Goal: Find specific page/section: Find specific page/section

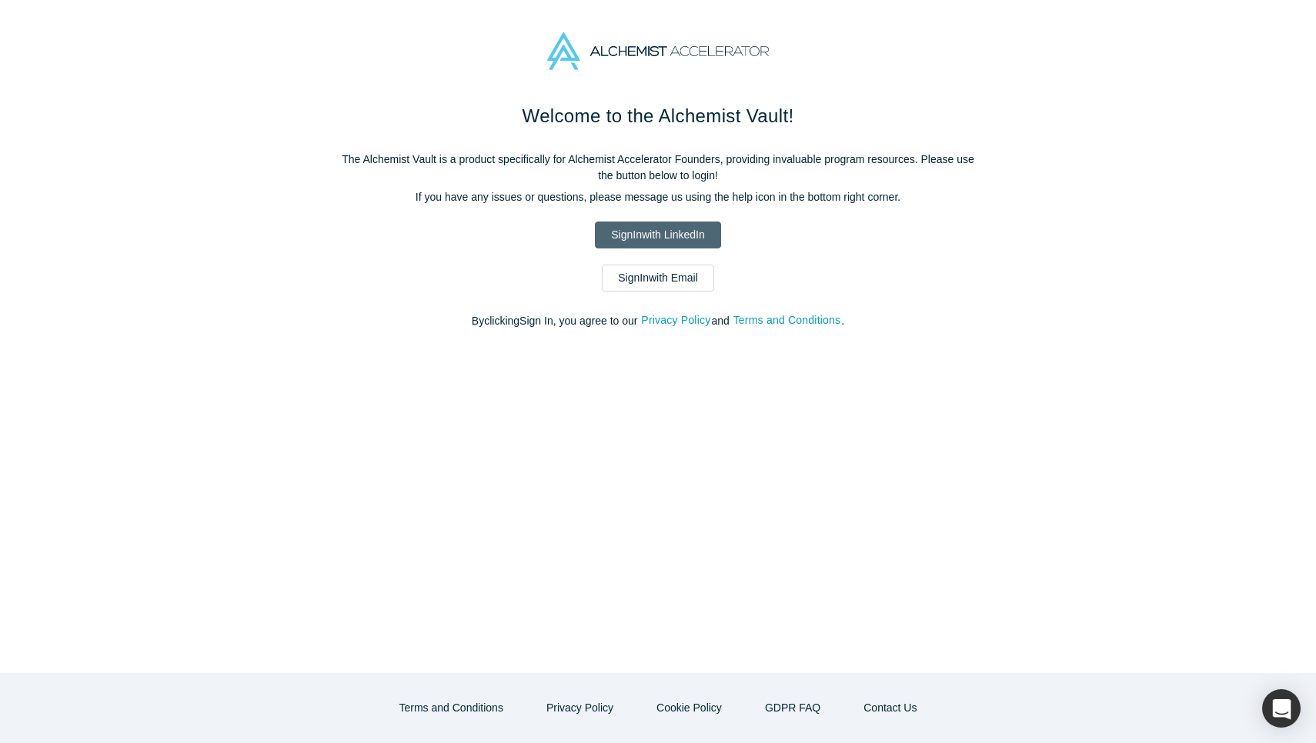
click at [681, 237] on link "Sign In with LinkedIn" at bounding box center [657, 235] width 125 height 27
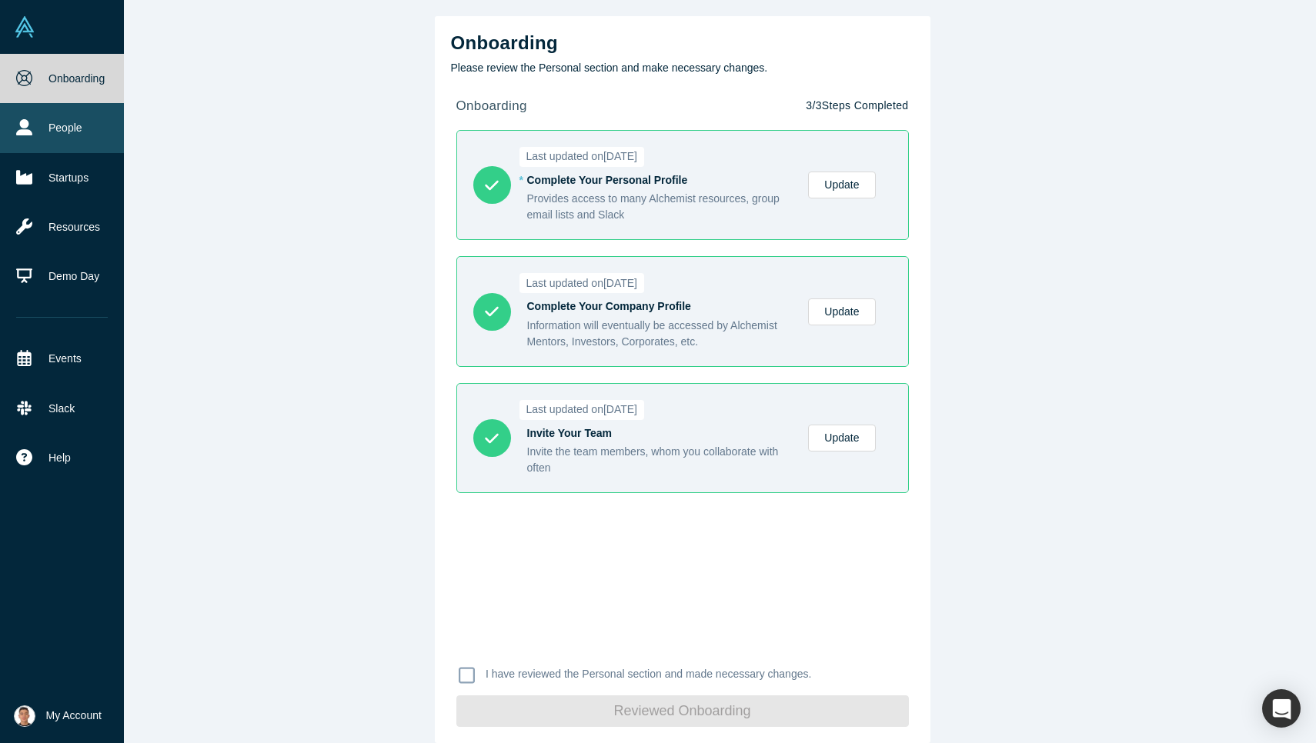
click at [42, 148] on link "People" at bounding box center [62, 127] width 124 height 49
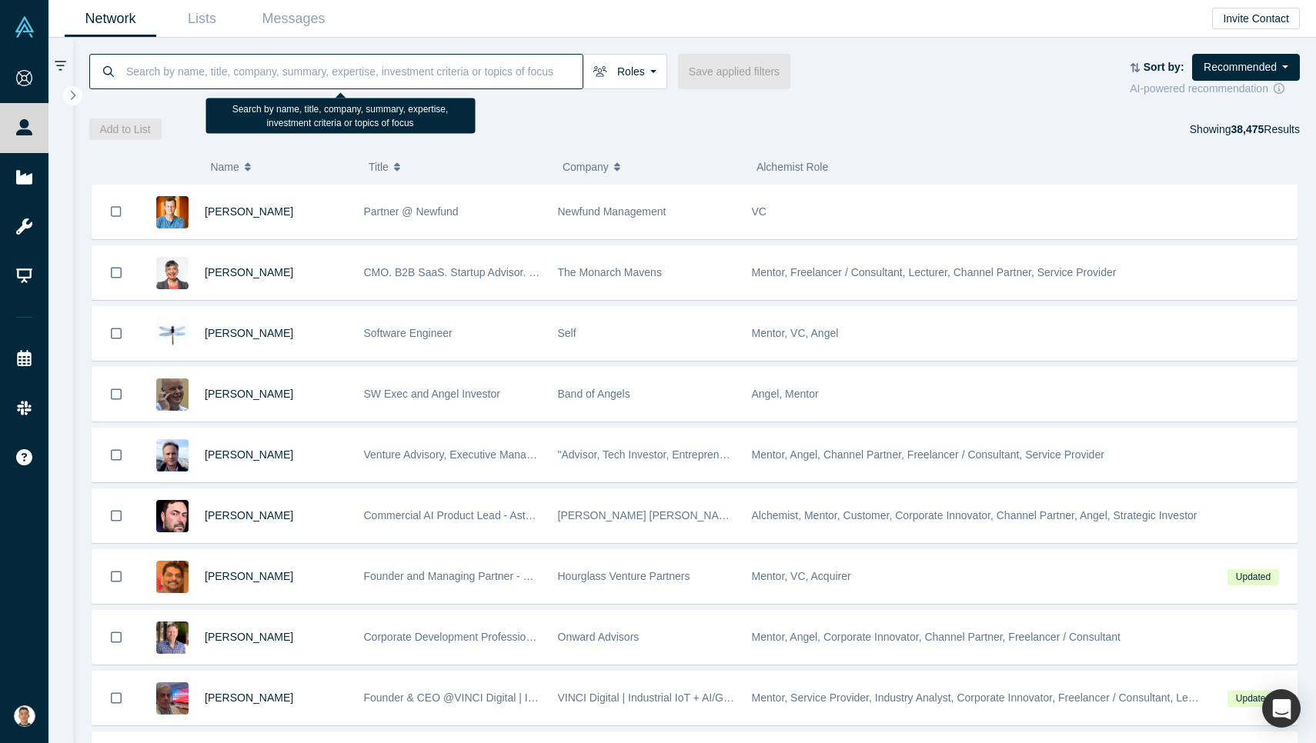
click at [221, 75] on input at bounding box center [354, 71] width 458 height 36
paste input "[PERSON_NAME]"
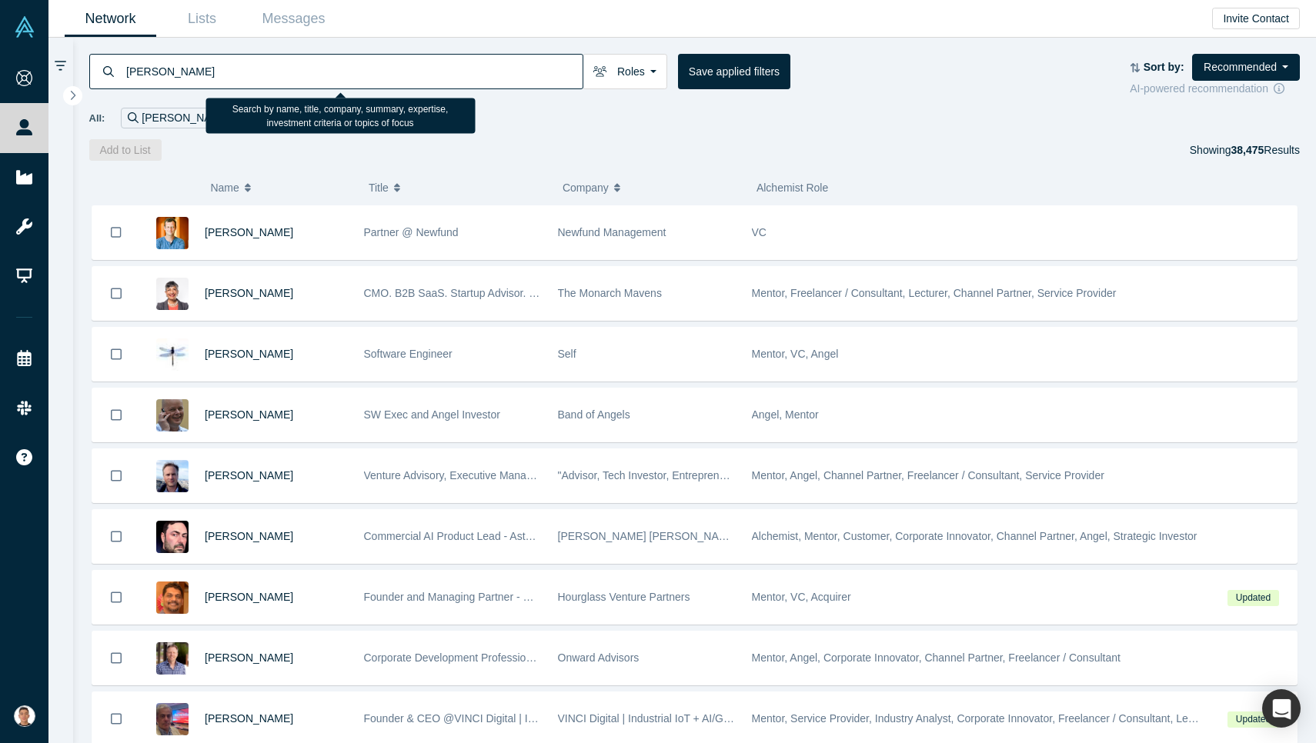
type input "[PERSON_NAME]"
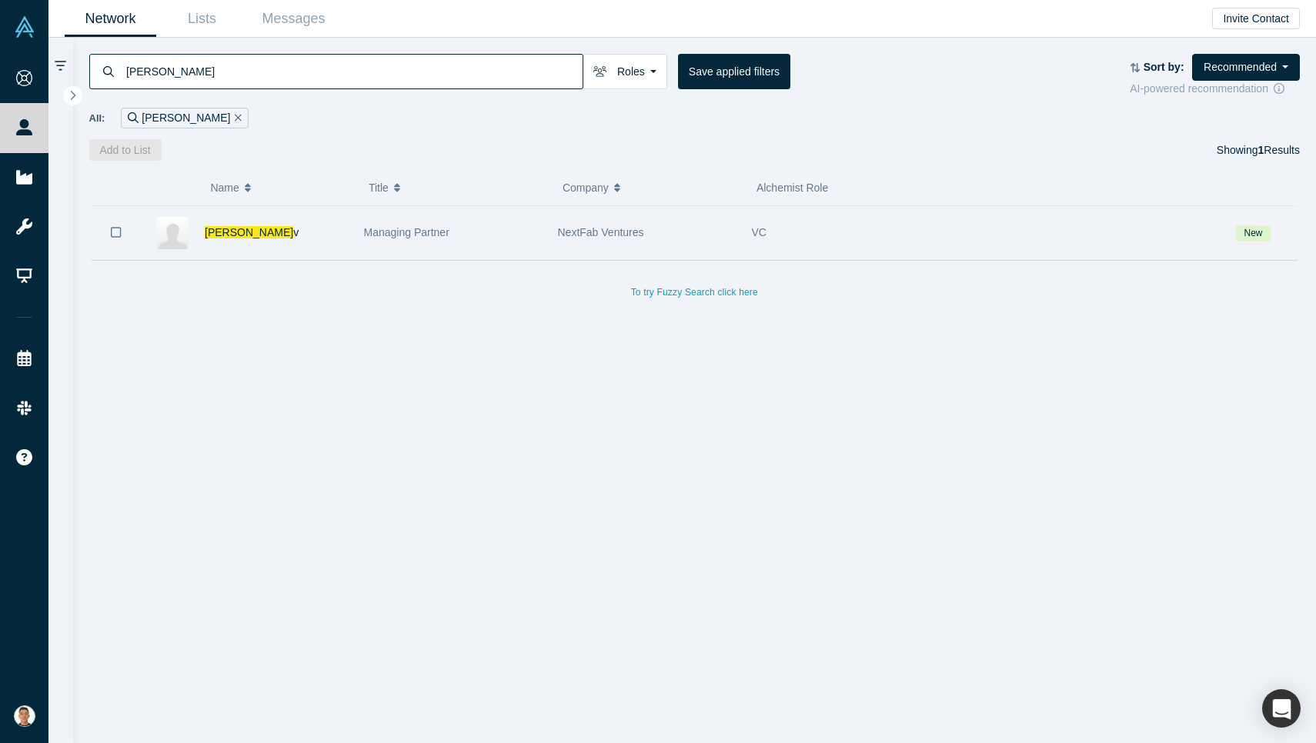
click at [364, 238] on span "Managing Partner" at bounding box center [406, 232] width 85 height 12
